Goal: Transaction & Acquisition: Purchase product/service

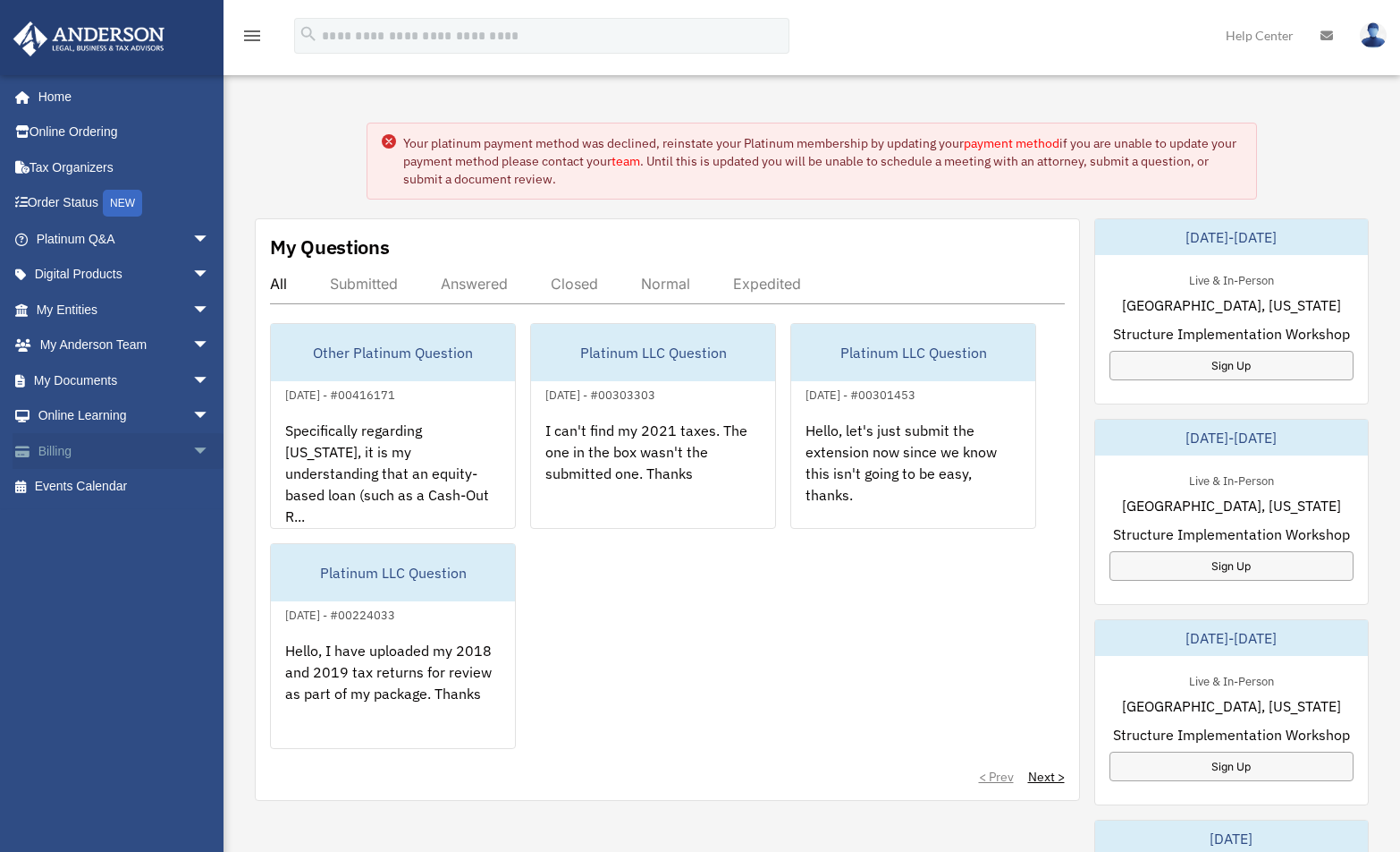
click at [124, 452] on link "Billing arrow_drop_down" at bounding box center [124, 451] width 224 height 36
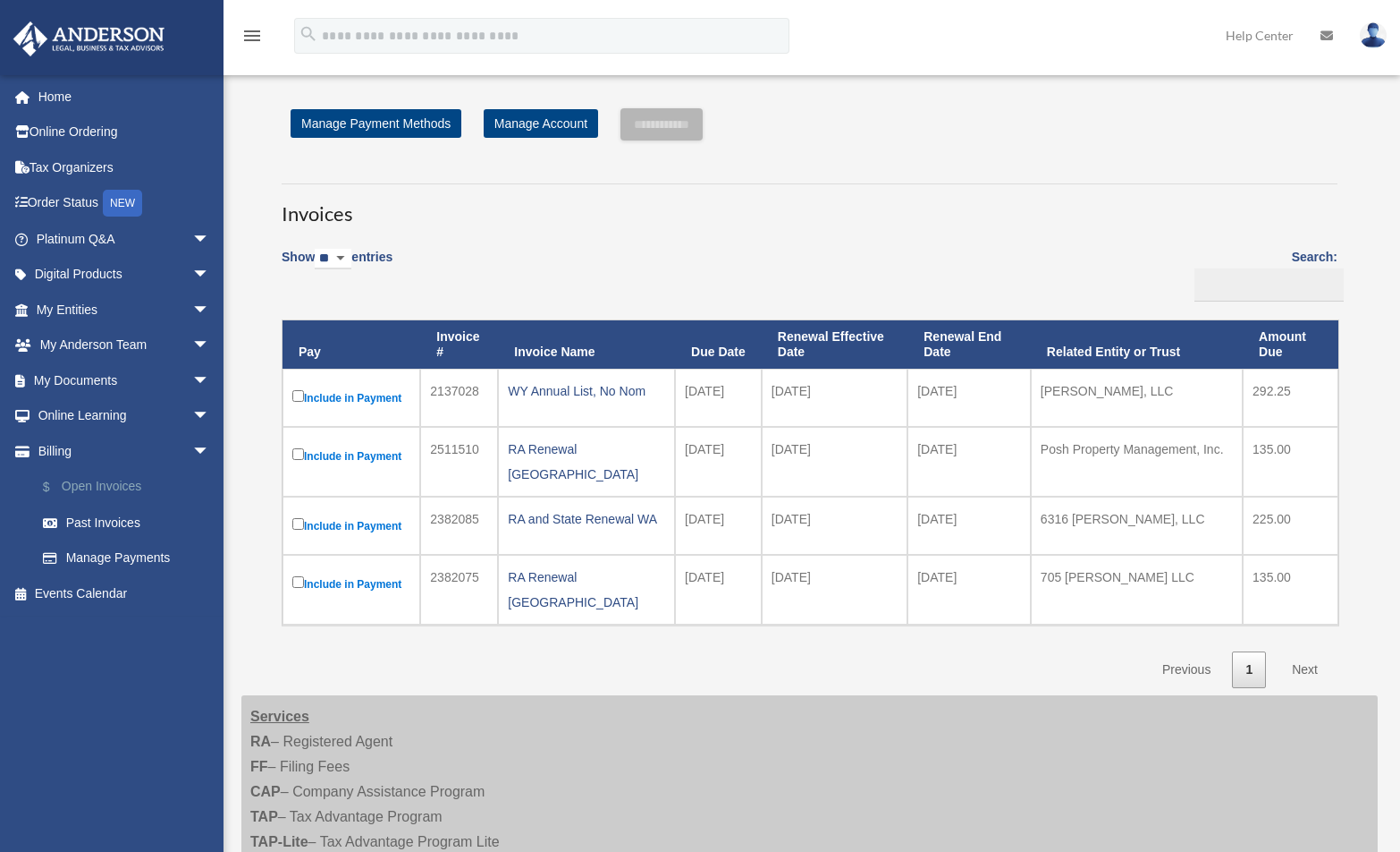
click at [116, 469] on link "$ Open Invoices" at bounding box center [131, 487] width 212 height 37
click at [119, 483] on link "$ Open Invoices" at bounding box center [131, 487] width 212 height 37
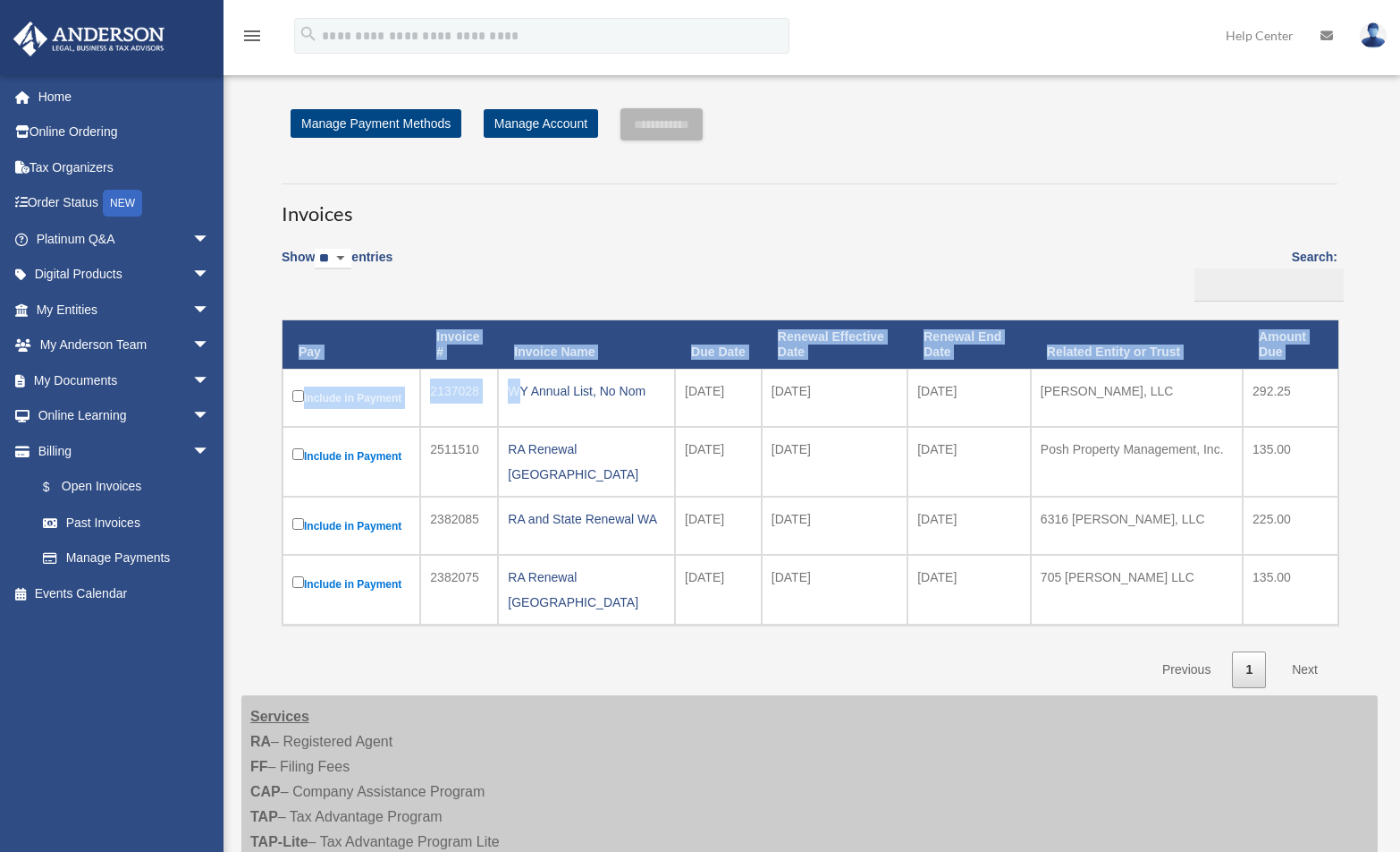
drag, startPoint x: 499, startPoint y: 391, endPoint x: 1362, endPoint y: 566, distance: 880.6
click at [1362, 566] on div "**********" at bounding box center [809, 397] width 1109 height 579
copy table "Pay Invoice # Invoice Name Due Date Renewal Effective Date Renewal End Date Rel…"
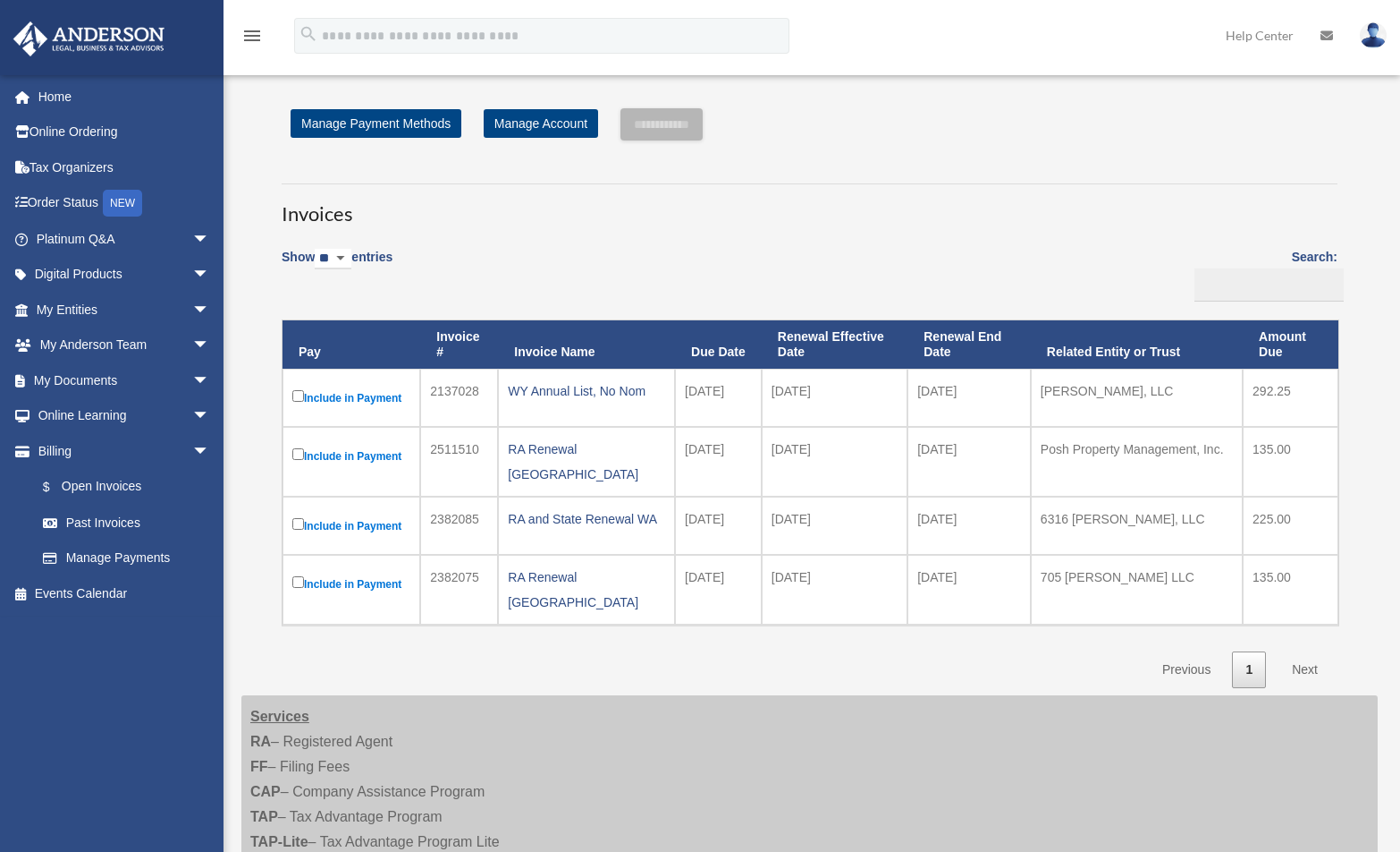
click at [727, 708] on div "Services RA – Registered Agent FF – Filing Fees CAP – Company Assistance Progra…" at bounding box center [810, 866] width 1137 height 343
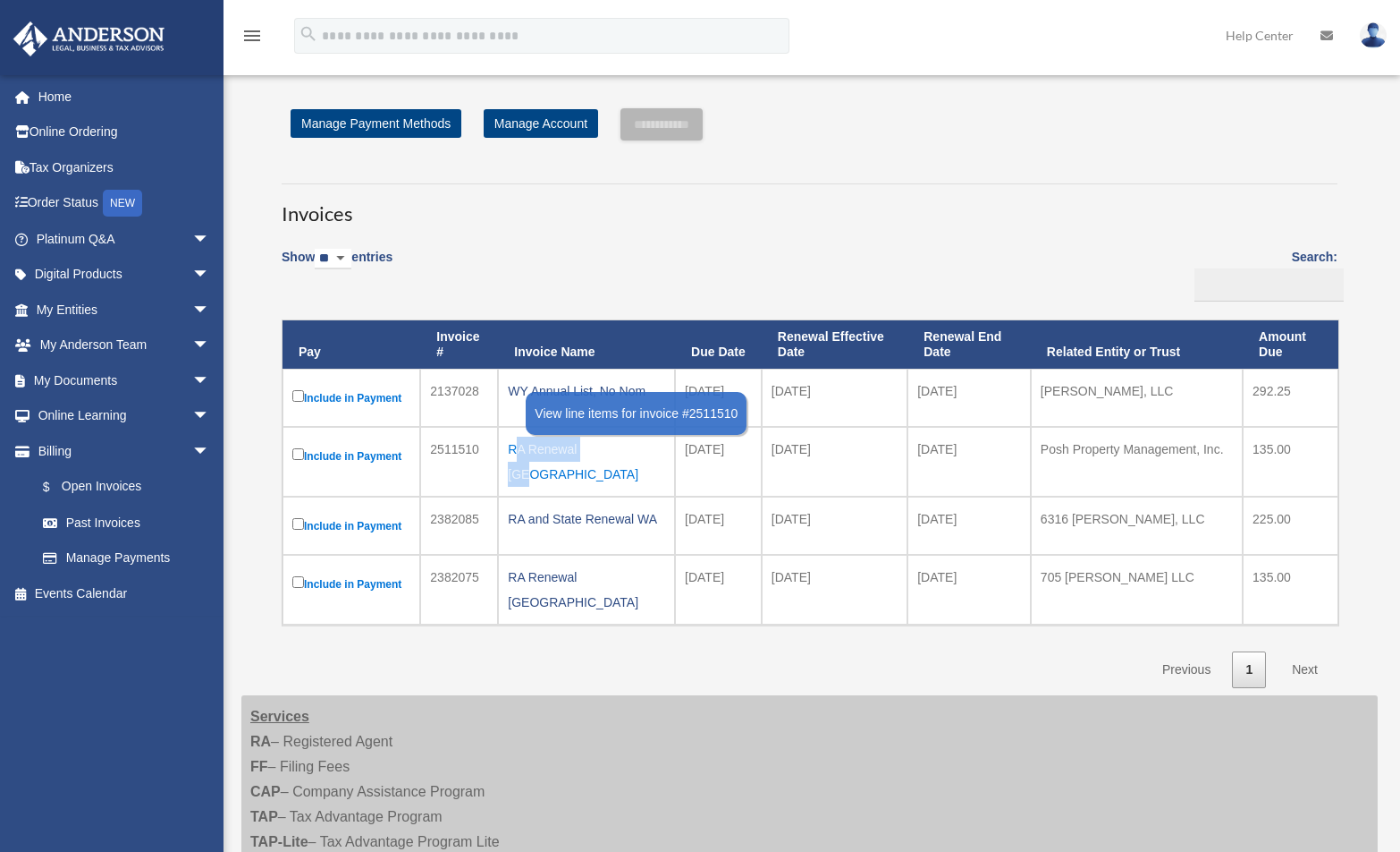
drag, startPoint x: 621, startPoint y: 454, endPoint x: 509, endPoint y: 460, distance: 112.2
click at [509, 460] on div "RA Renewal TX" at bounding box center [586, 462] width 157 height 50
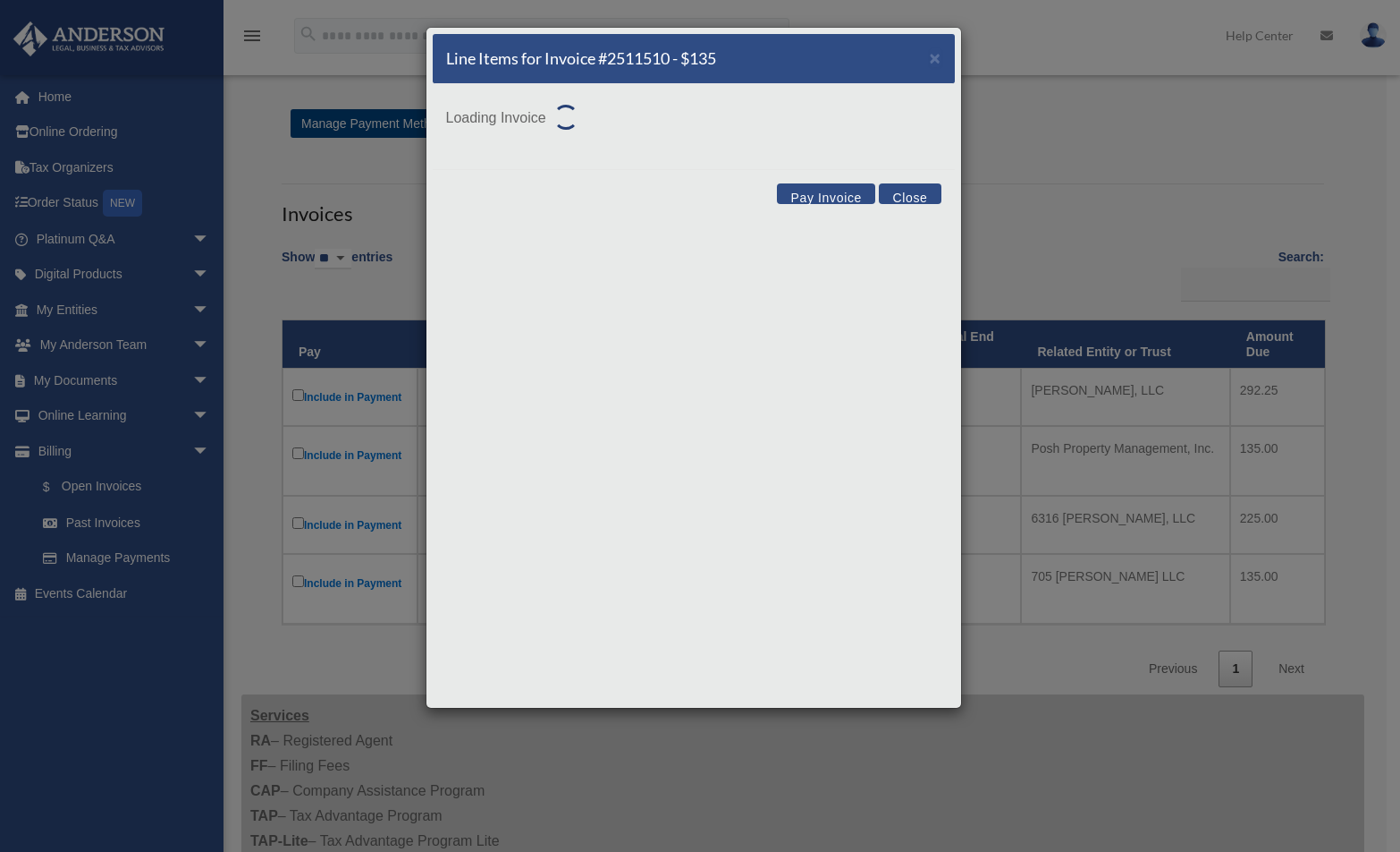
copy div "RA Renewal TX"
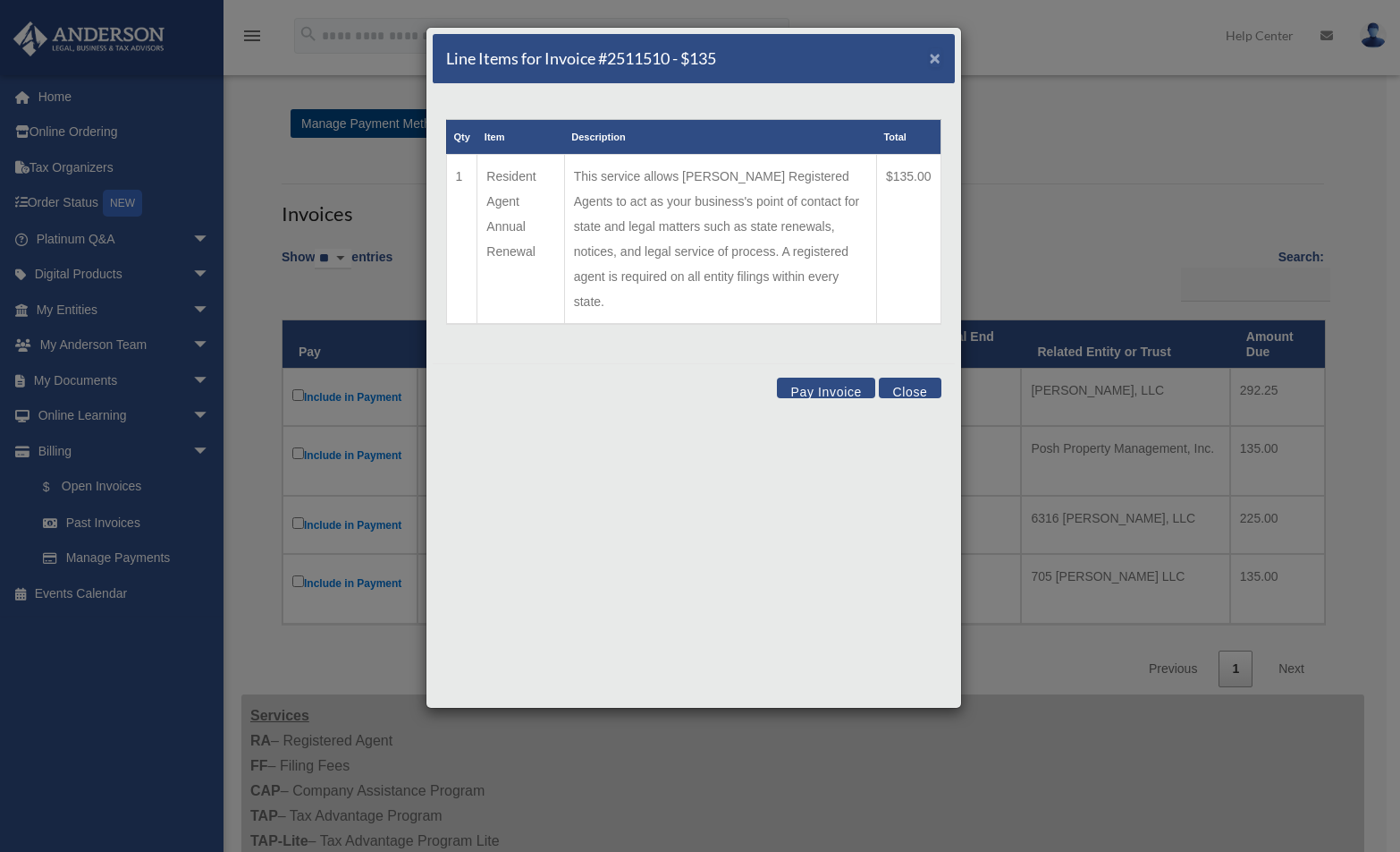
click at [930, 64] on span "×" at bounding box center [936, 58] width 11 height 21
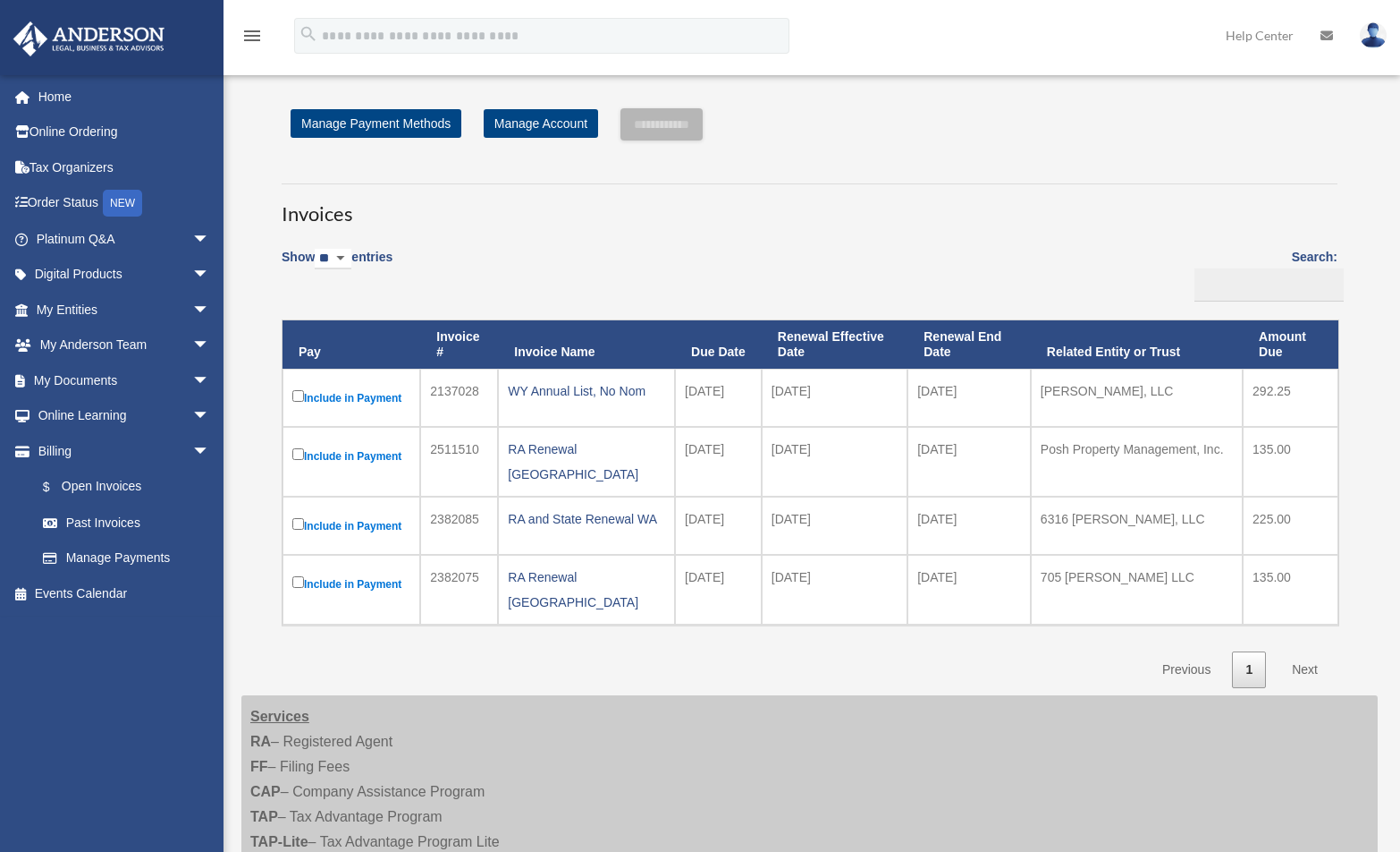
click at [783, 264] on div "Show ** ** ** *** entries Search: Pay Invoice # Invoice Name Due Date Renewal E…" at bounding box center [809, 462] width 1056 height 451
drag, startPoint x: 667, startPoint y: 394, endPoint x: 510, endPoint y: 396, distance: 157.0
click at [510, 396] on td "WY Annual List, No Nom" at bounding box center [586, 397] width 177 height 58
copy div "WY Annual List, No Nom"
click at [951, 670] on div "**********" at bounding box center [810, 572] width 1137 height 930
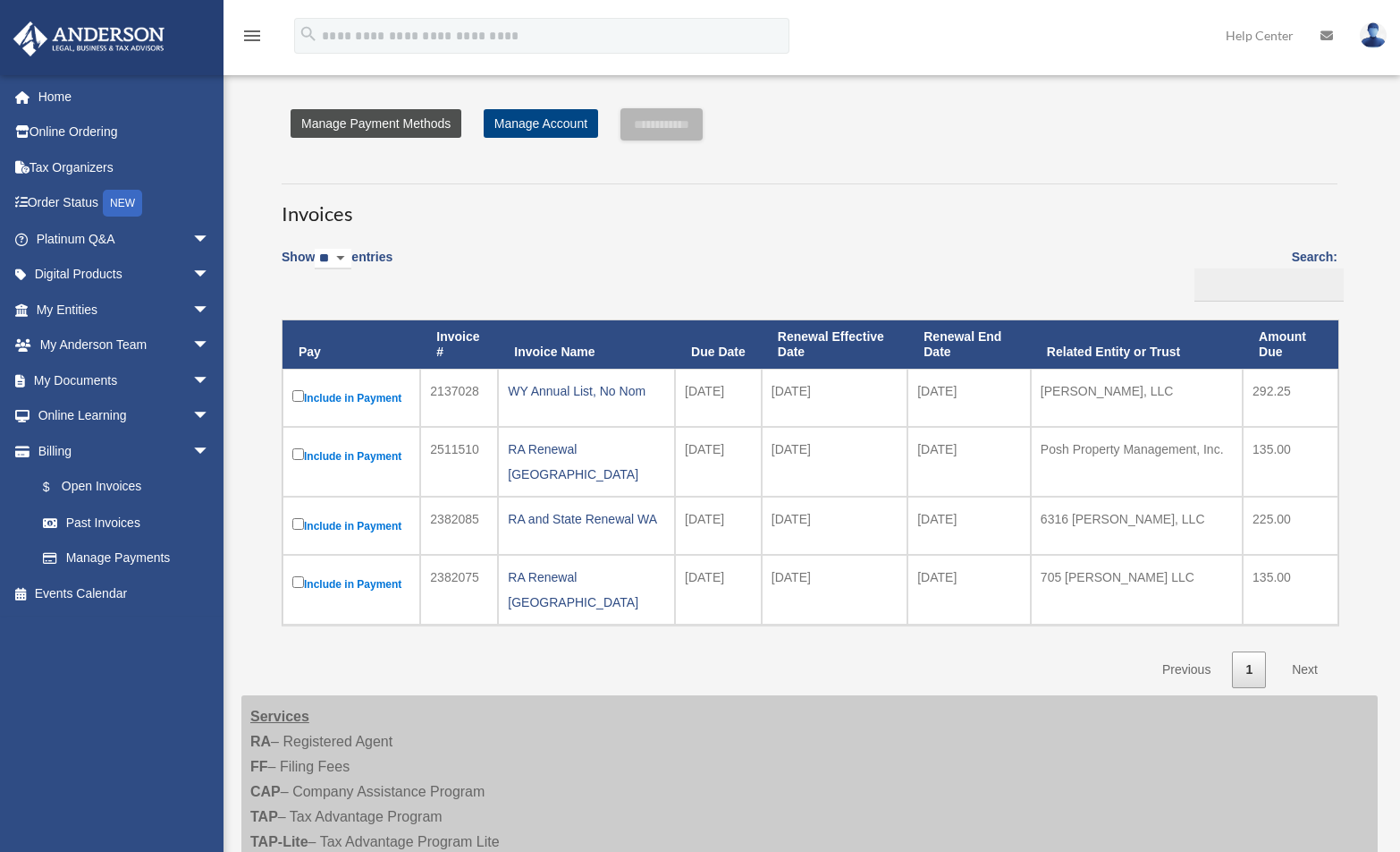
click at [383, 117] on link "Manage Payment Methods" at bounding box center [376, 123] width 171 height 28
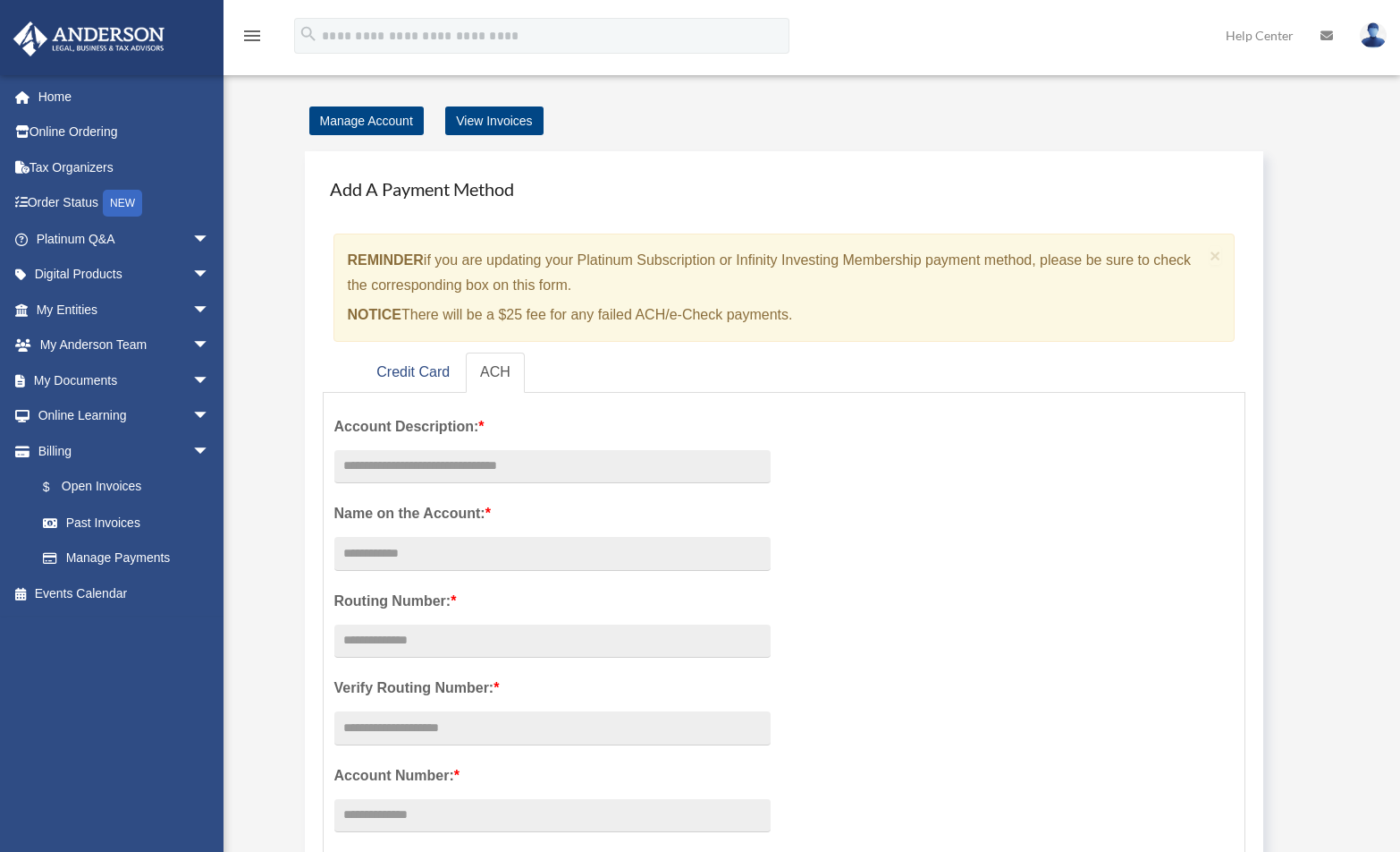
click at [585, 119] on div "Manage Account View Invoices" at bounding box center [810, 120] width 1019 height 25
click at [422, 372] on link "Credit Card" at bounding box center [413, 372] width 102 height 40
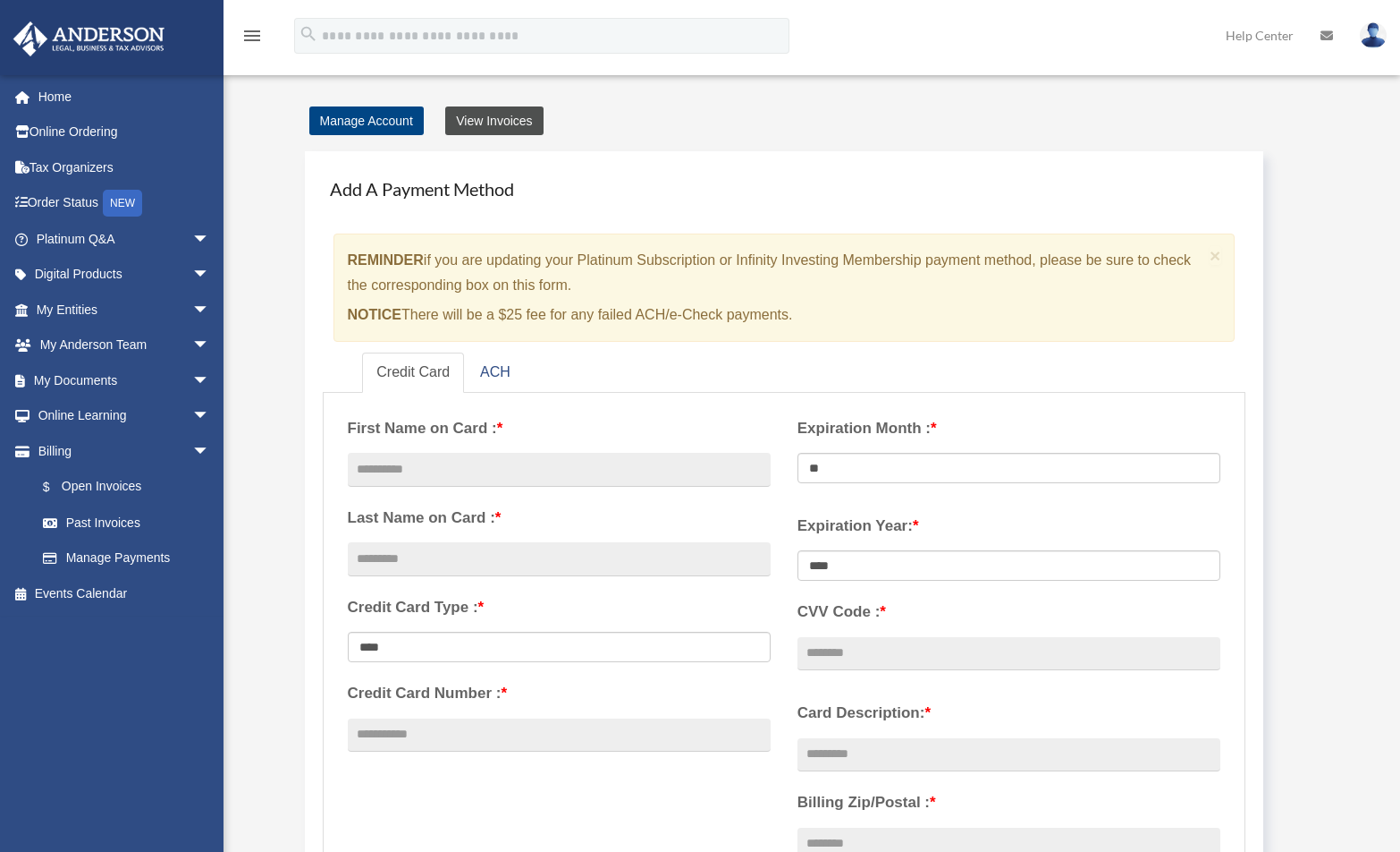
click at [528, 113] on link "View Invoices" at bounding box center [494, 120] width 98 height 28
click at [386, 124] on link "Manage Account" at bounding box center [367, 120] width 115 height 28
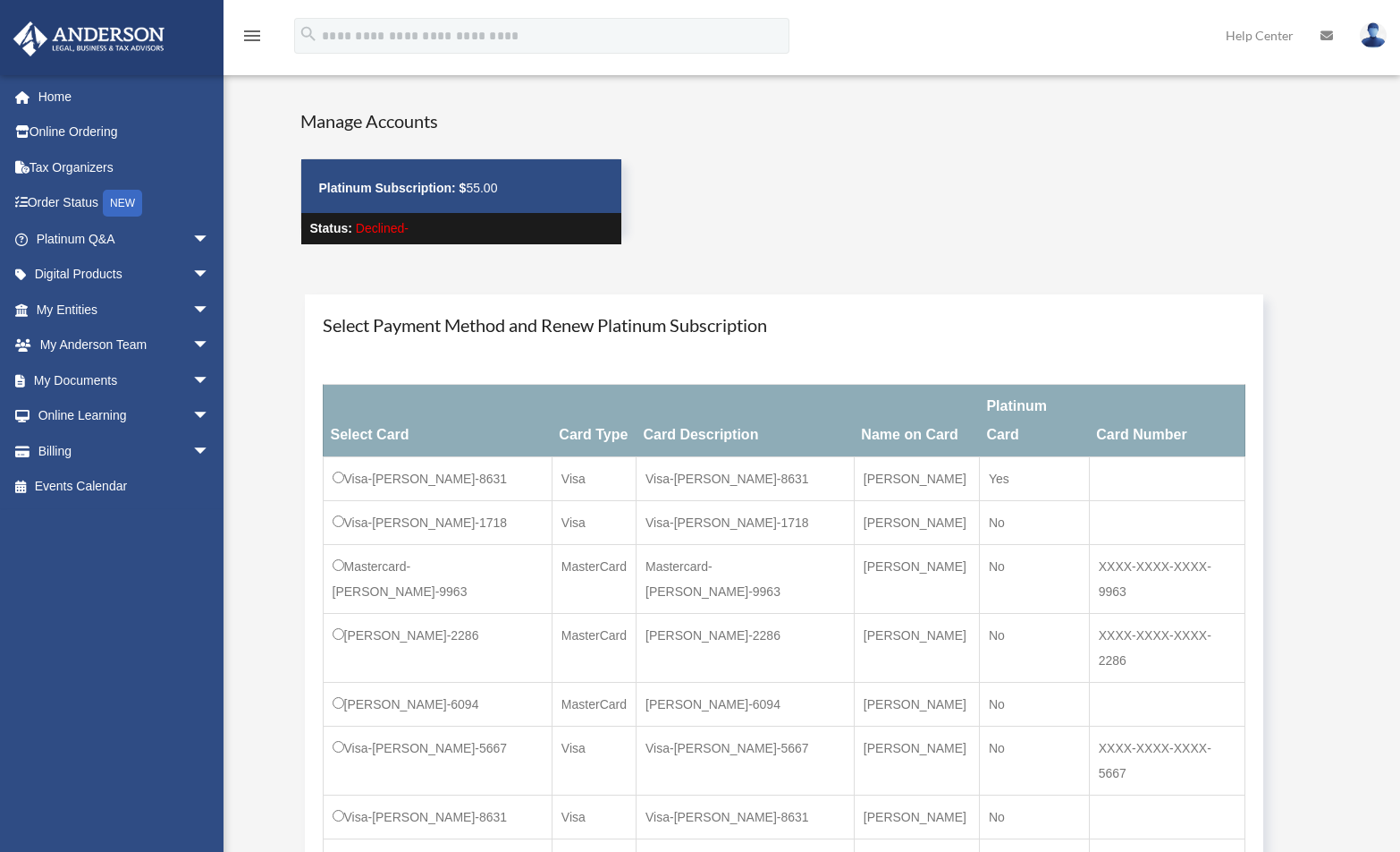
click at [1000, 317] on h4 "Select Payment Method and Renew Platinum Subscription" at bounding box center [784, 324] width 924 height 25
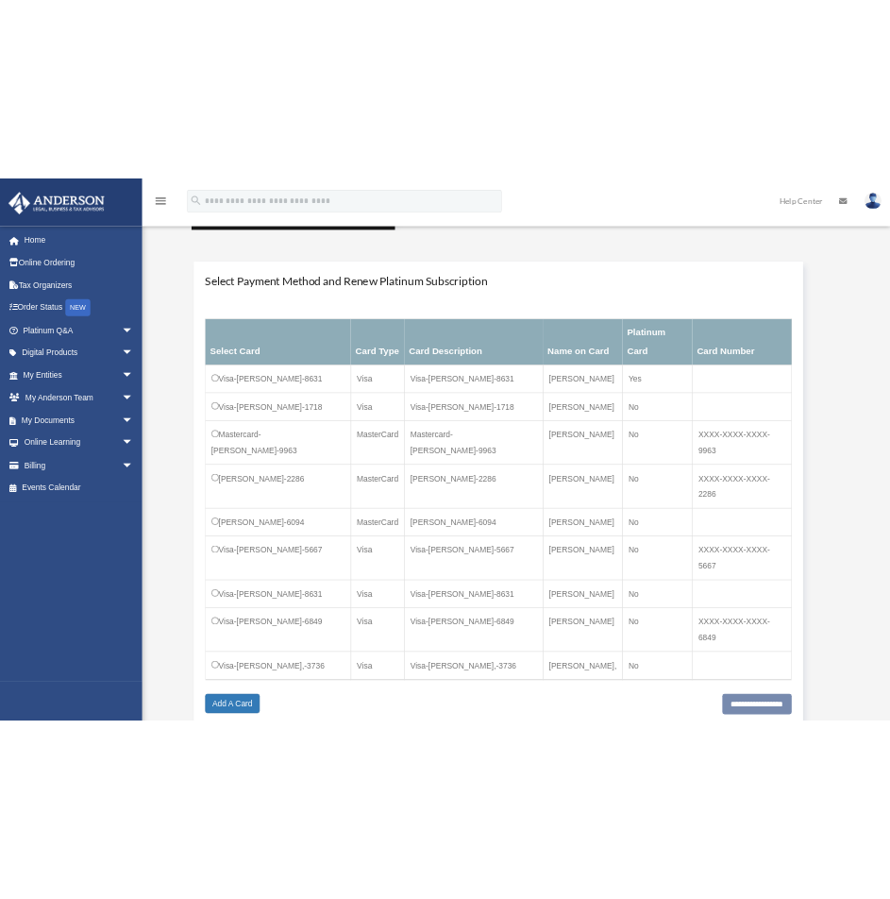
scroll to position [189, 0]
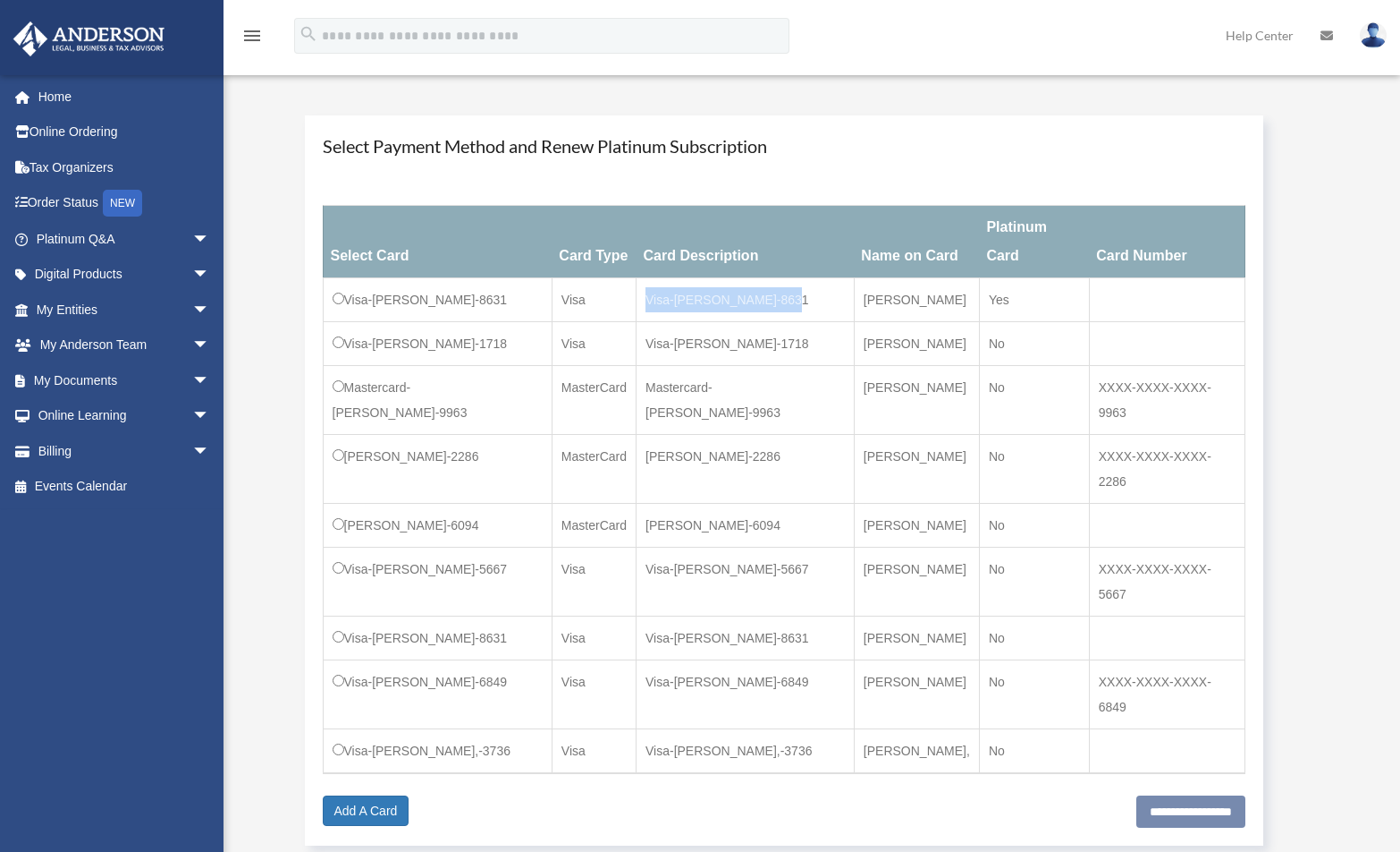
drag, startPoint x: 637, startPoint y: 266, endPoint x: 816, endPoint y: 274, distance: 179.2
click at [816, 279] on td "Visa-[PERSON_NAME]-8631" at bounding box center [745, 300] width 218 height 44
copy td "Visa-[PERSON_NAME]-8631"
